Goal: Information Seeking & Learning: Learn about a topic

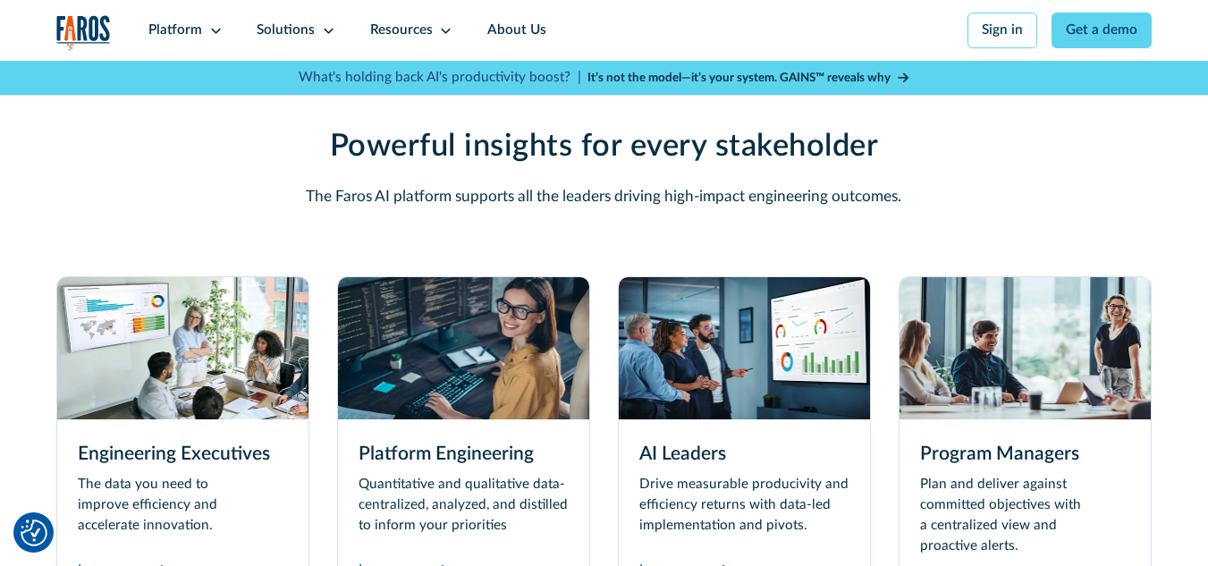
scroll to position [4887, 0]
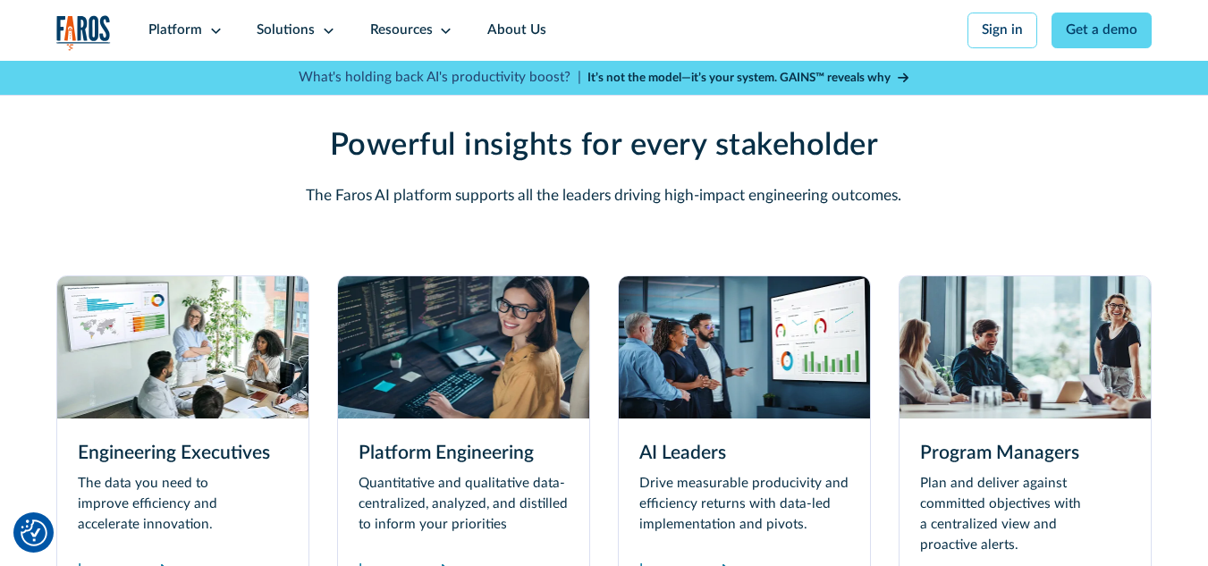
click at [475, 354] on img at bounding box center [463, 346] width 251 height 141
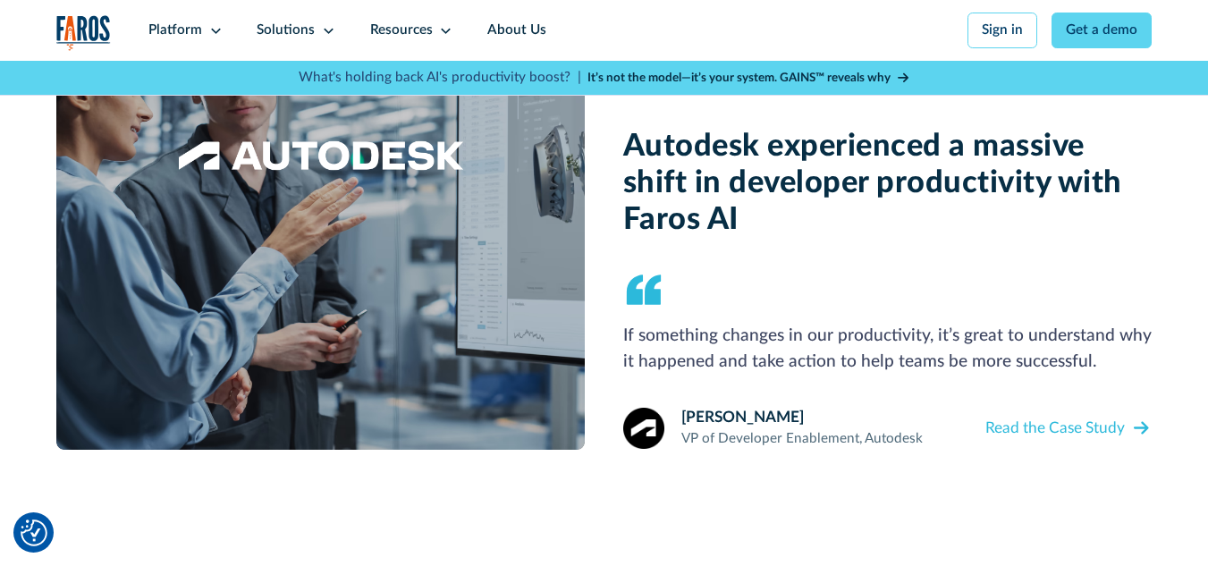
scroll to position [1728, 0]
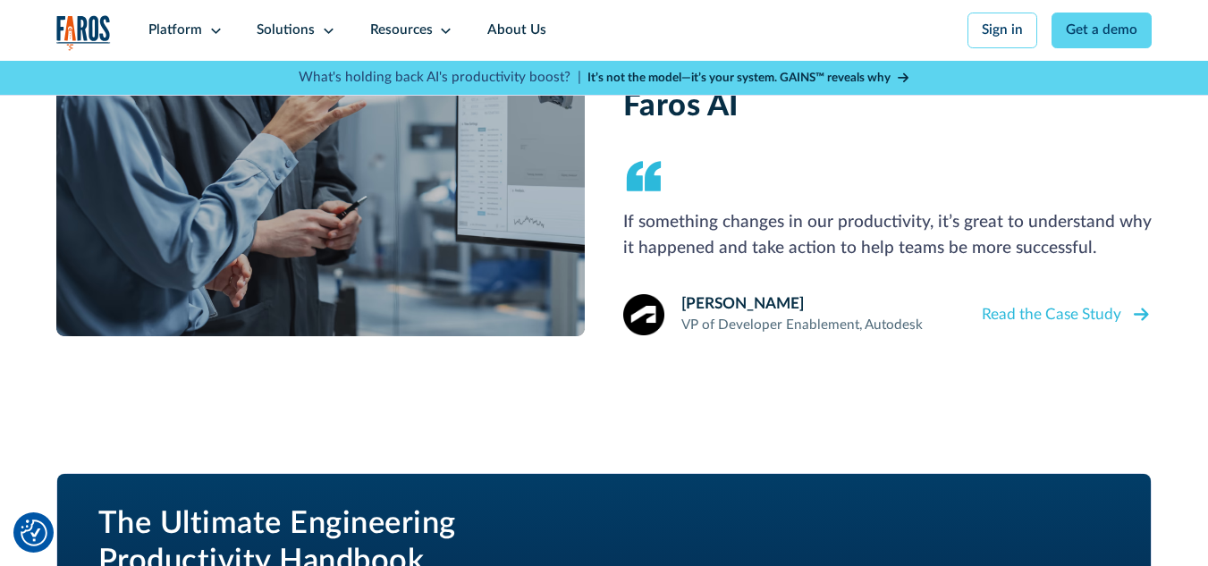
click at [1147, 321] on icon at bounding box center [1140, 314] width 15 height 13
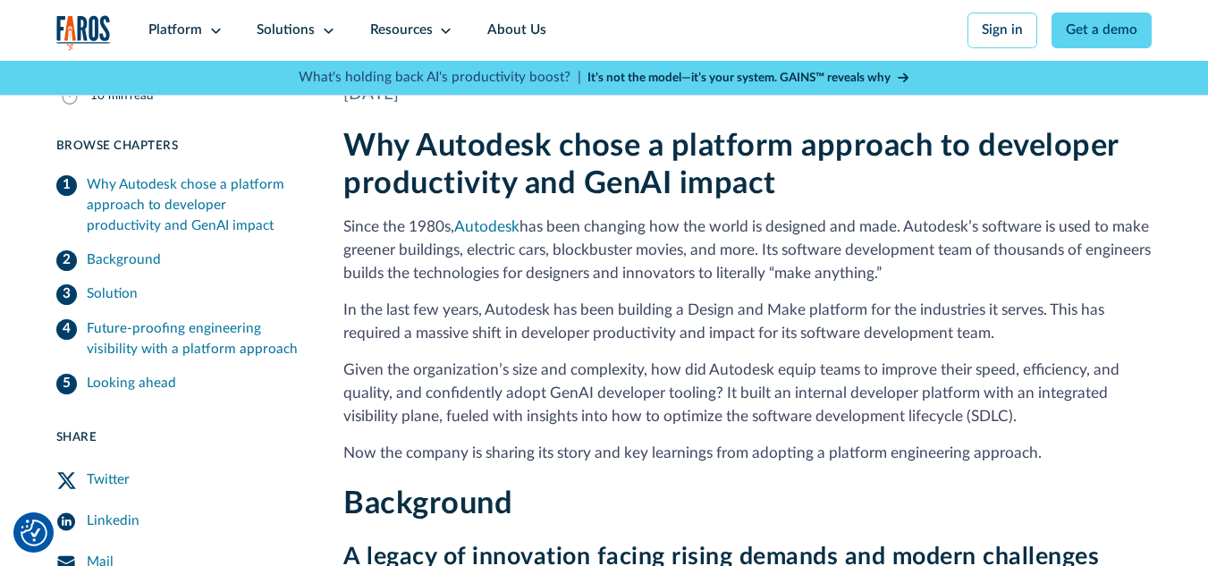
scroll to position [358, 0]
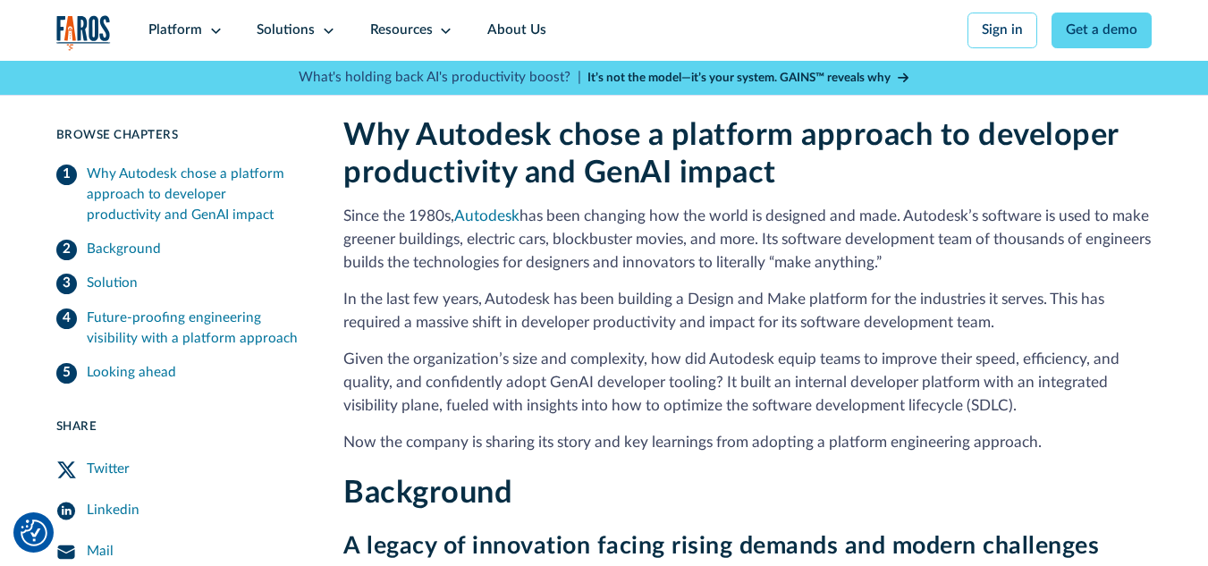
click at [745, 73] on strong "It’s not the model—it’s your system. GAINS™ reveals why" at bounding box center [738, 78] width 303 height 13
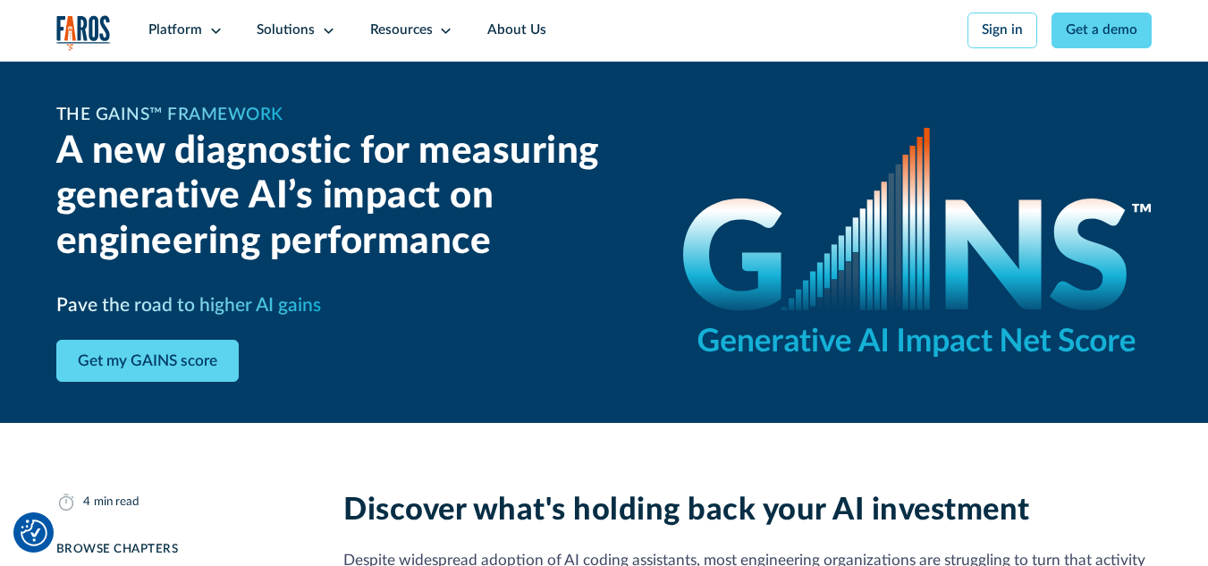
scroll to position [179, 0]
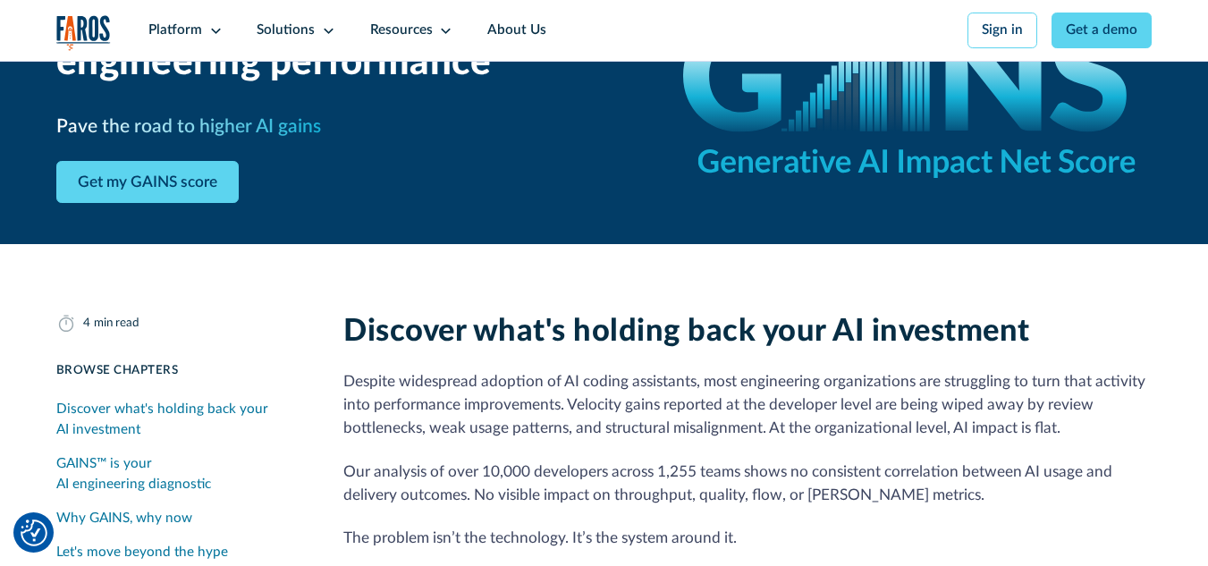
click at [45, 535] on img "Cookie Settings" at bounding box center [34, 532] width 27 height 27
